Goal: Information Seeking & Learning: Learn about a topic

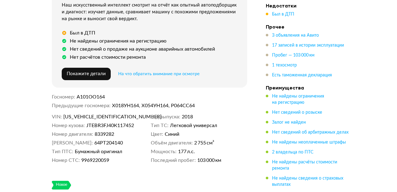
scroll to position [223, 0]
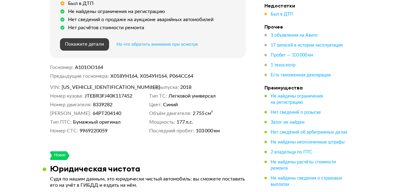
click at [77, 44] on span "Покажите детали" at bounding box center [84, 44] width 39 height 5
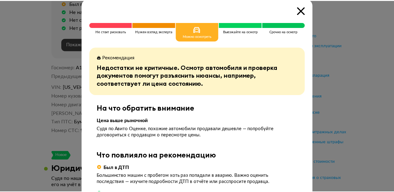
scroll to position [0, 0]
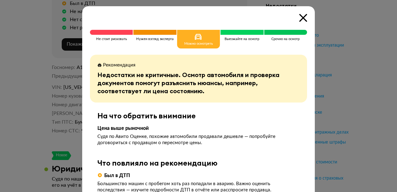
click at [302, 16] on icon at bounding box center [303, 18] width 8 height 8
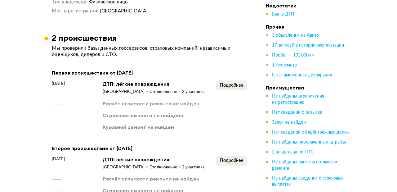
scroll to position [795, 0]
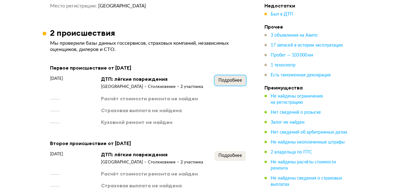
click at [227, 79] on span "Подробнее" at bounding box center [230, 80] width 24 height 4
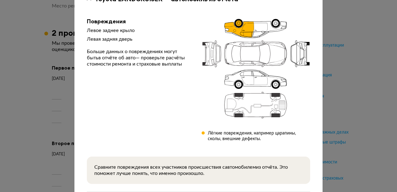
scroll to position [99, 0]
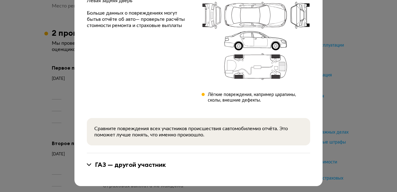
click at [143, 164] on div "ГАЗ — другой участник" at bounding box center [130, 164] width 71 height 8
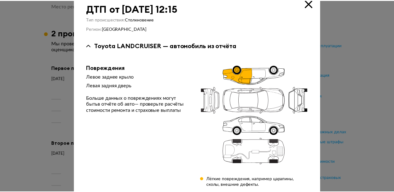
scroll to position [14, 0]
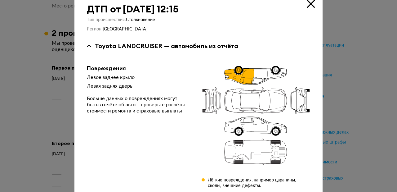
click at [308, 3] on icon at bounding box center [311, 4] width 8 height 8
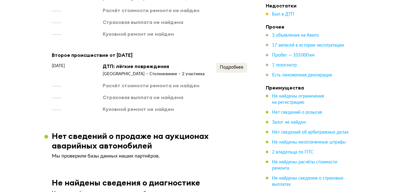
scroll to position [894, 0]
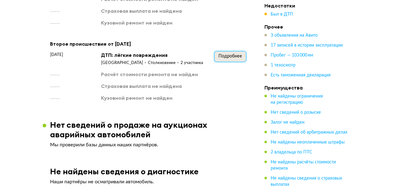
click at [226, 54] on span "Подробнее" at bounding box center [230, 56] width 24 height 4
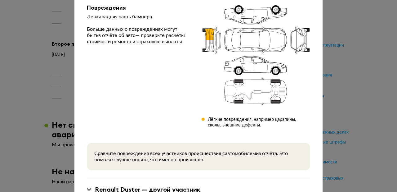
scroll to position [99, 0]
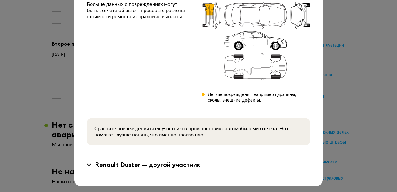
click at [178, 163] on div "Renault Duster — другой участник" at bounding box center [148, 164] width 106 height 8
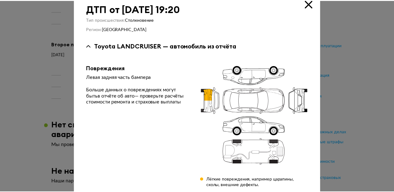
scroll to position [0, 0]
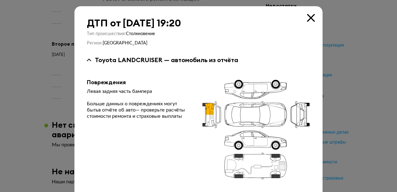
click at [308, 17] on icon at bounding box center [311, 18] width 8 height 8
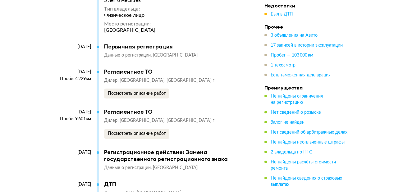
scroll to position [1837, 0]
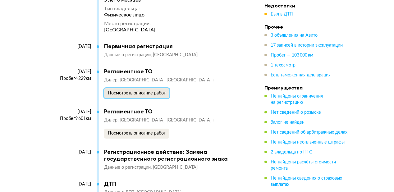
click at [140, 91] on span "Посмотреть описание работ" at bounding box center [137, 93] width 58 height 4
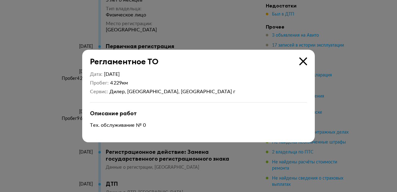
click at [300, 62] on icon at bounding box center [303, 61] width 8 height 8
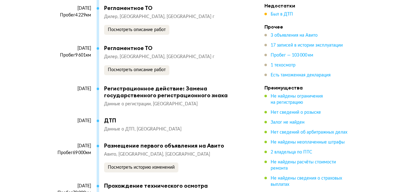
scroll to position [1937, 0]
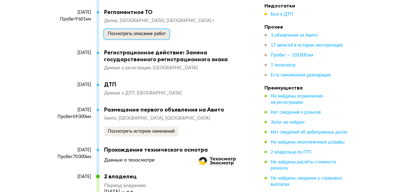
click at [140, 32] on span "Посмотреть описание работ" at bounding box center [137, 34] width 58 height 4
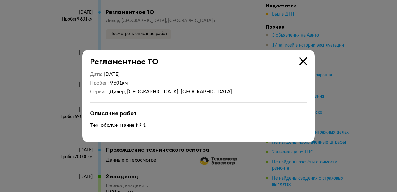
click at [301, 61] on icon at bounding box center [303, 61] width 8 height 8
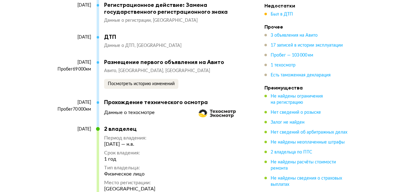
scroll to position [1986, 0]
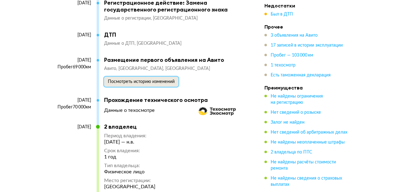
click at [137, 81] on span "Посмотреть историю изменений" at bounding box center [141, 81] width 67 height 4
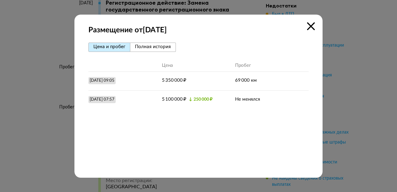
click at [308, 25] on icon at bounding box center [311, 26] width 8 height 8
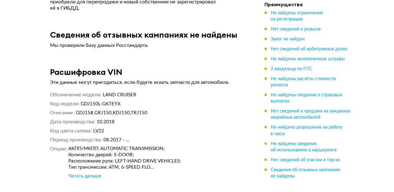
scroll to position [2869, 0]
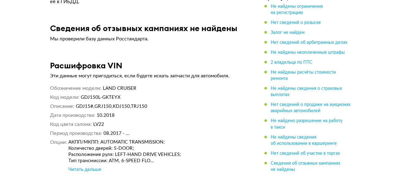
click at [75, 166] on div "Читать дальше" at bounding box center [84, 169] width 33 height 6
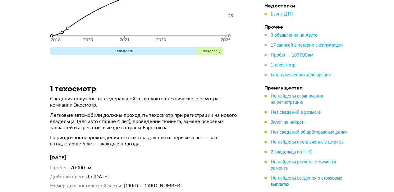
scroll to position [2534, 0]
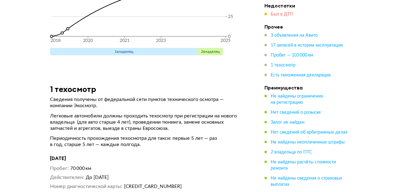
click at [281, 15] on span "Был в ДТП" at bounding box center [281, 14] width 22 height 4
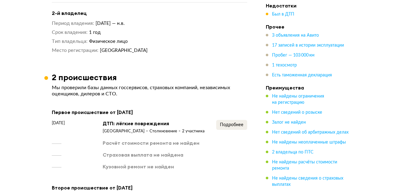
scroll to position [812, 0]
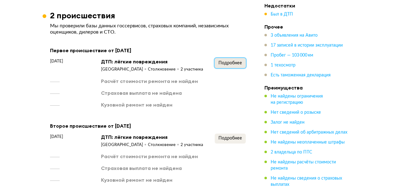
click at [224, 61] on span "Подробнее" at bounding box center [230, 63] width 24 height 4
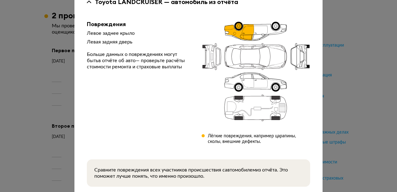
scroll to position [99, 0]
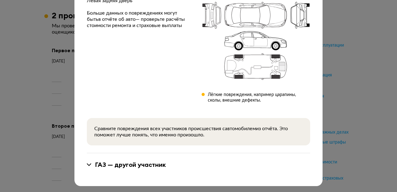
click at [173, 129] on div "Сравните повреждения всех участников происшествия с автомобилем из отчёта. Это …" at bounding box center [198, 131] width 209 height 12
click at [234, 131] on div "Сравните повреждения всех участников происшествия с автомобилем из отчёта. Это …" at bounding box center [198, 131] width 209 height 12
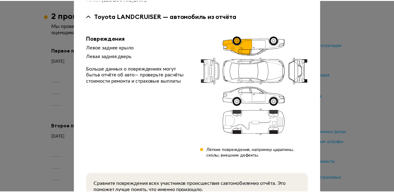
scroll to position [0, 0]
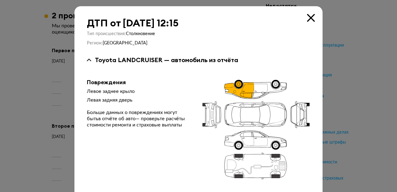
click at [308, 17] on icon at bounding box center [311, 18] width 8 height 8
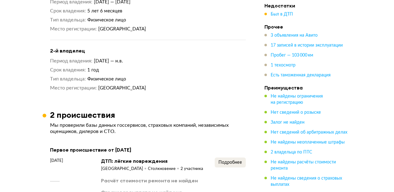
scroll to position [713, 0]
